Goal: Find specific page/section: Find specific page/section

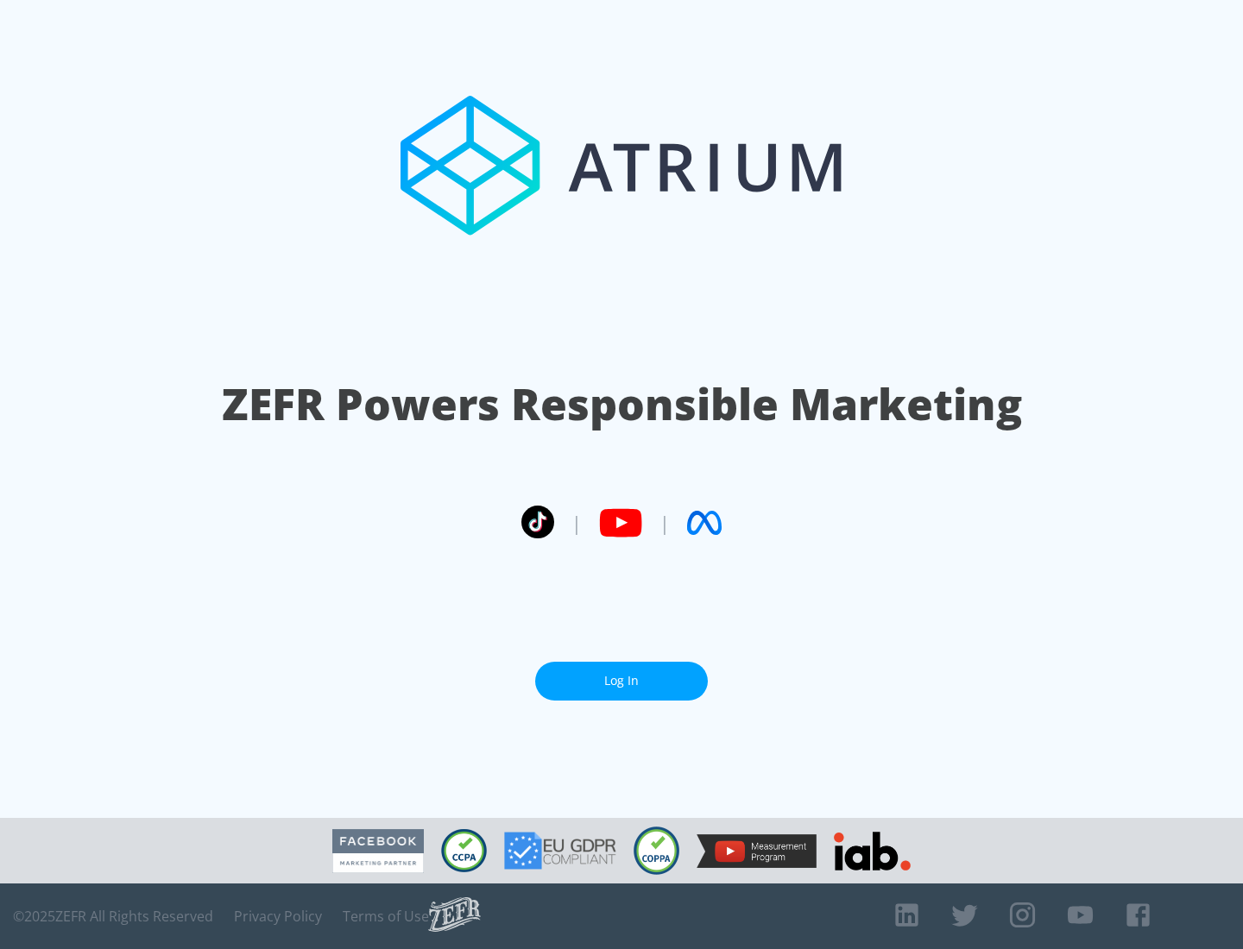
click at [621, 674] on link "Log In" at bounding box center [621, 681] width 173 height 39
